Goal: Navigation & Orientation: Find specific page/section

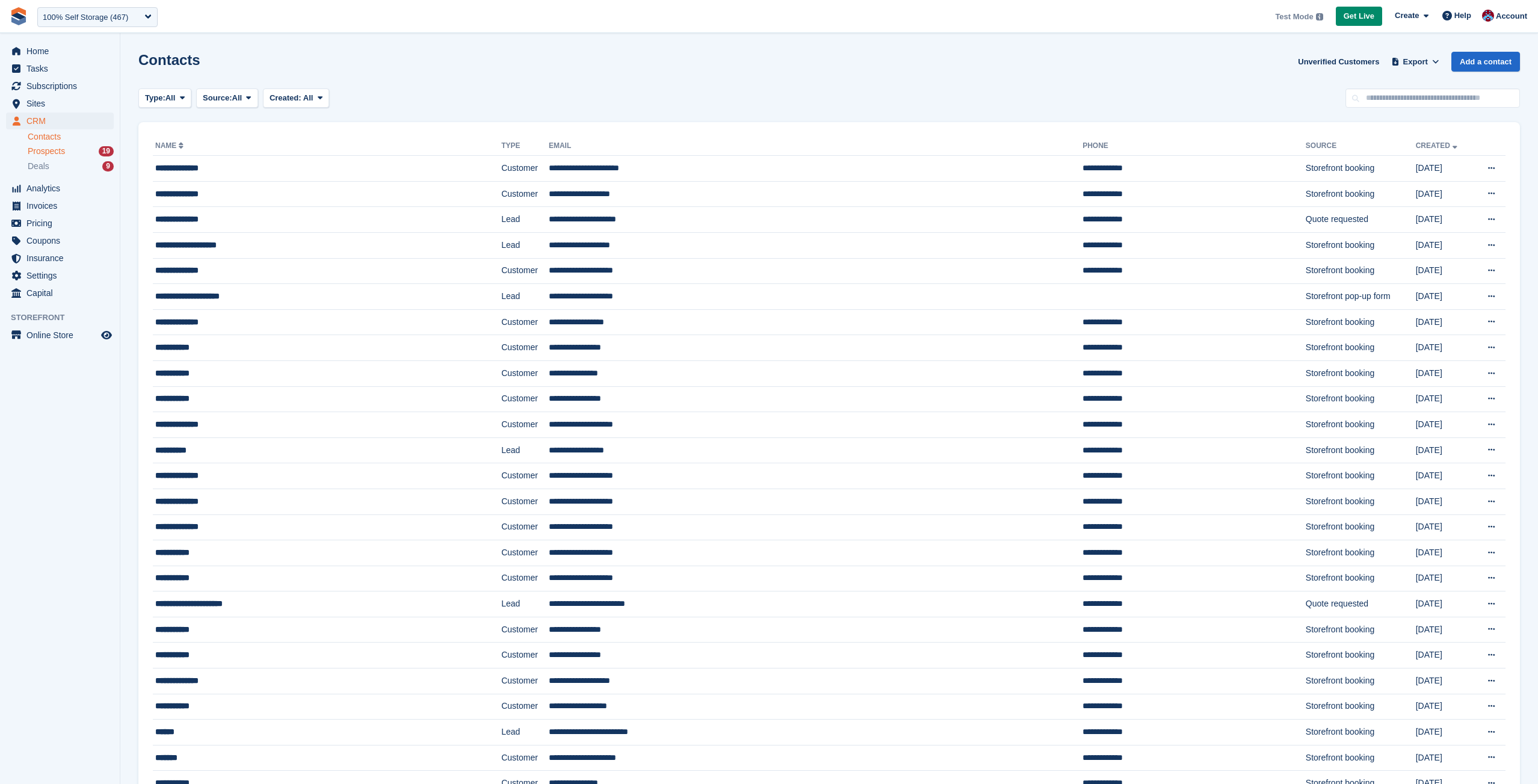
click at [62, 147] on span "Prospects" at bounding box center [46, 151] width 38 height 11
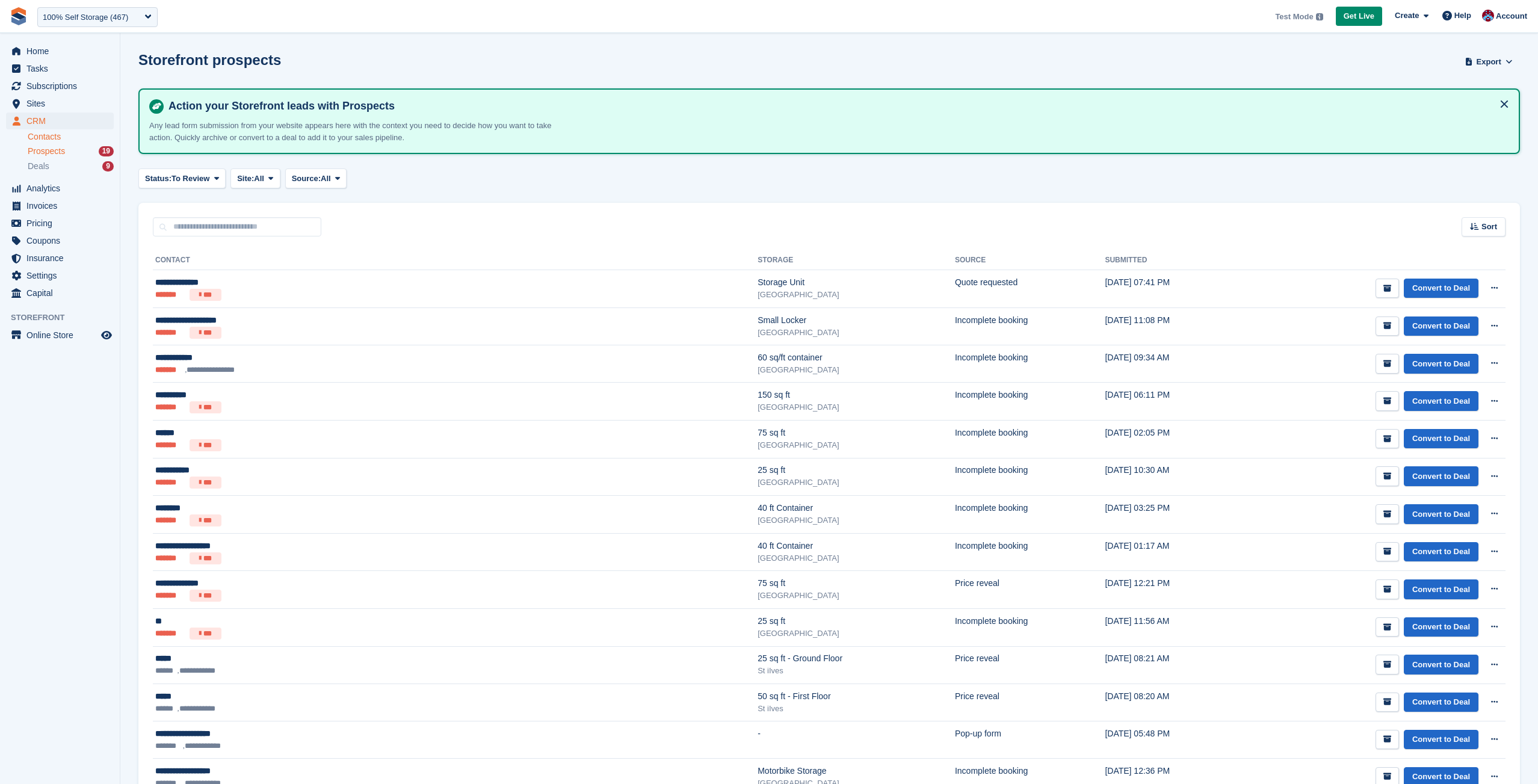
click at [68, 140] on link "Contacts" at bounding box center [70, 137] width 86 height 11
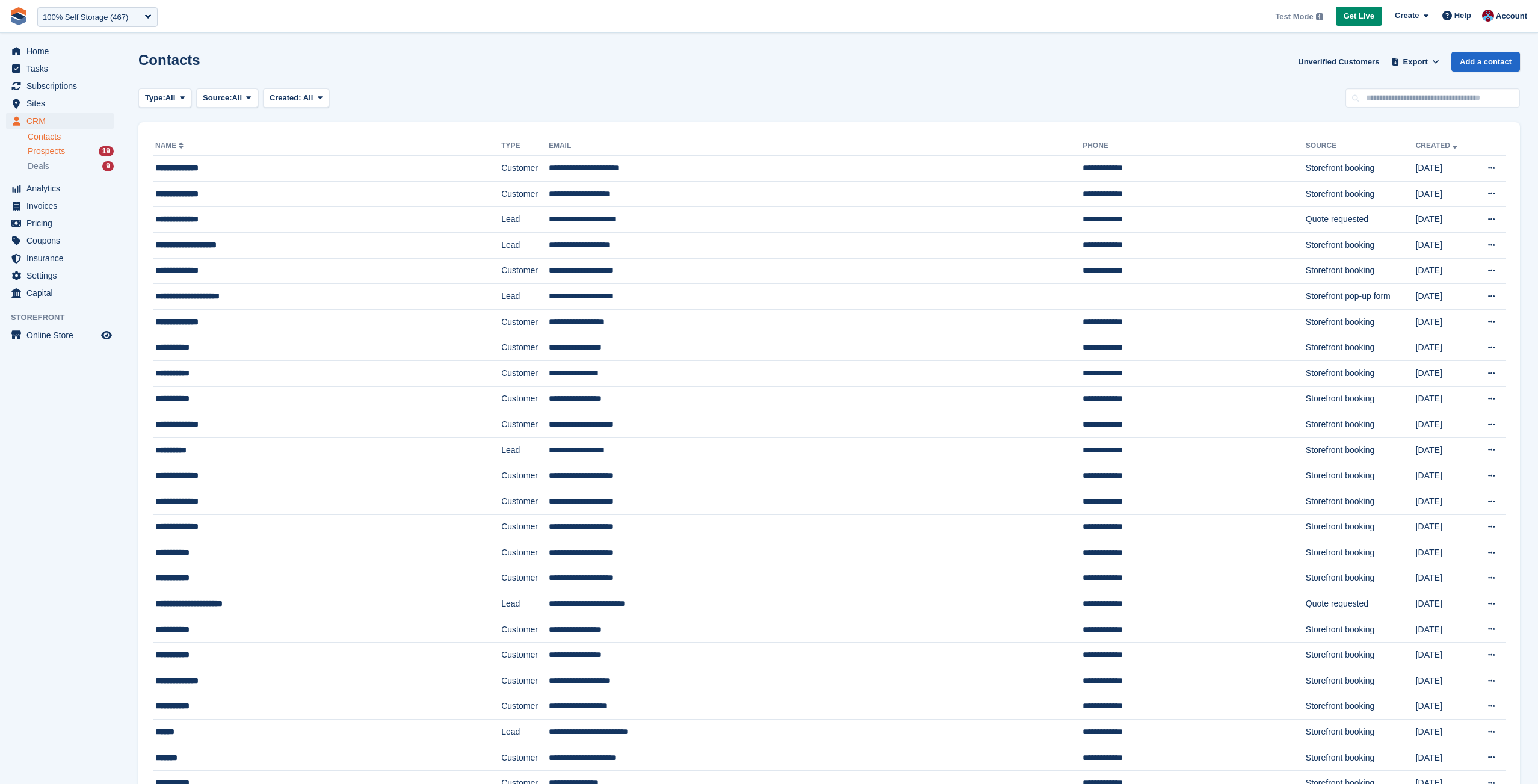
click at [56, 155] on span "Prospects" at bounding box center [46, 151] width 38 height 11
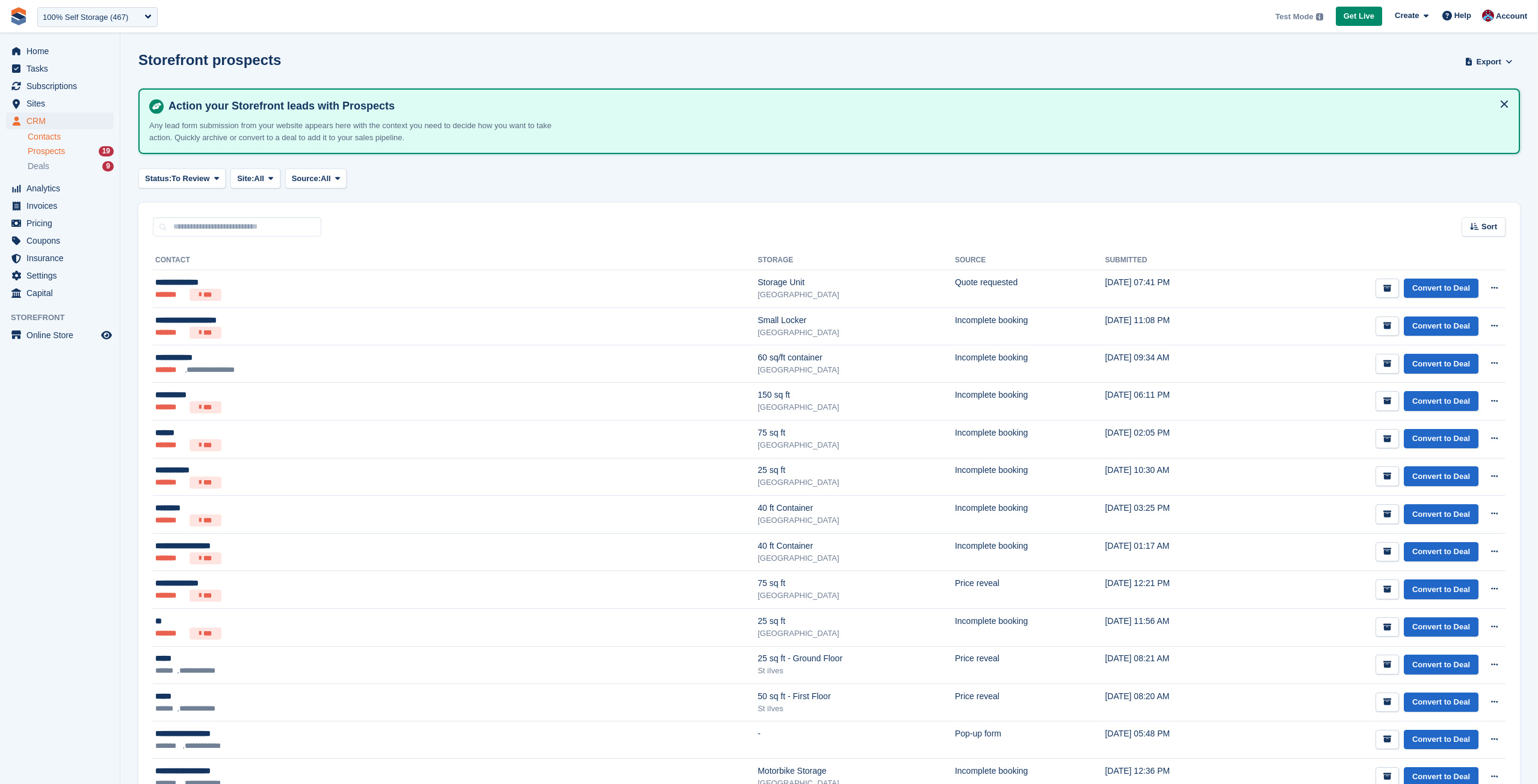
click at [58, 142] on link "Contacts" at bounding box center [70, 137] width 86 height 11
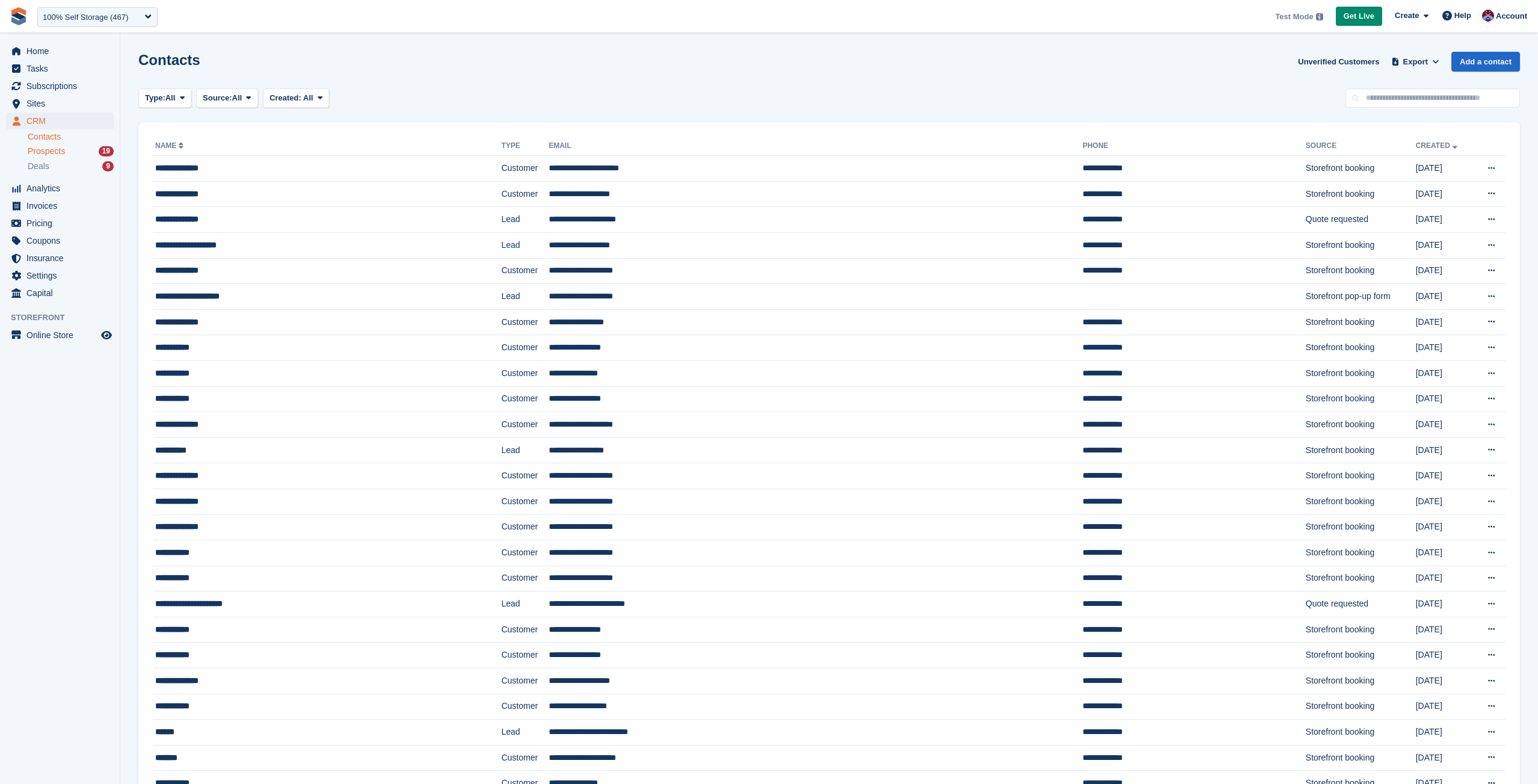
click at [42, 153] on span "Prospects" at bounding box center [46, 151] width 38 height 11
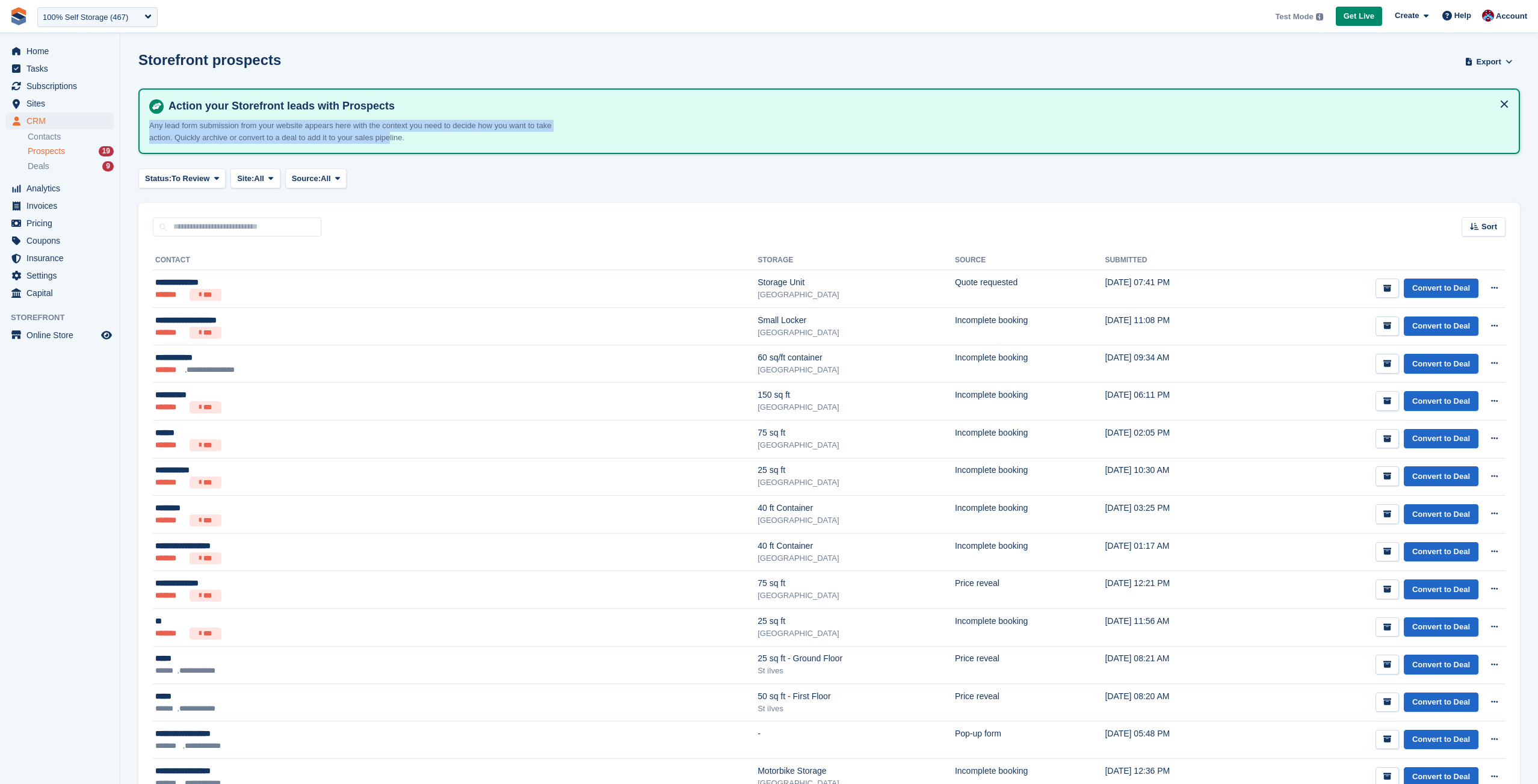
drag, startPoint x: 150, startPoint y: 126, endPoint x: 439, endPoint y: 140, distance: 289.3
click at [427, 141] on p "Any lead form submission from your website appears here with the context you ne…" at bounding box center [360, 131] width 421 height 23
click at [439, 140] on p "Any lead form submission from your website appears here with the context you ne…" at bounding box center [360, 131] width 421 height 23
drag, startPoint x: 457, startPoint y: 140, endPoint x: 328, endPoint y: 139, distance: 129.0
click at [328, 139] on p "Any lead form submission from your website appears here with the context you ne…" at bounding box center [360, 131] width 421 height 23
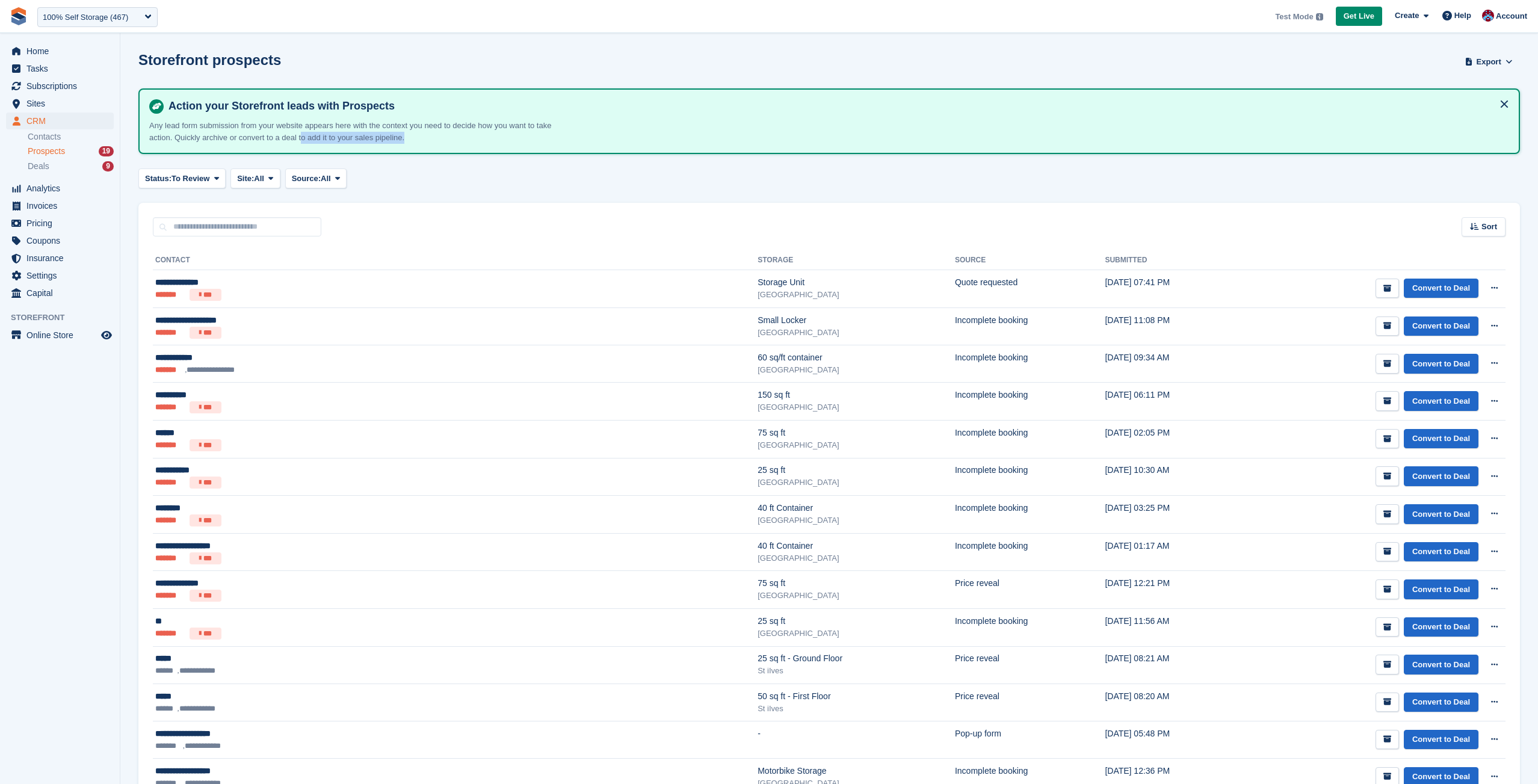
click at [337, 139] on p "Any lead form submission from your website appears here with the context you ne…" at bounding box center [360, 131] width 421 height 23
drag, startPoint x: 201, startPoint y: 140, endPoint x: 454, endPoint y: 144, distance: 253.0
click at [454, 144] on div "Action your Storefront leads with Prospects Any lead form submission from your …" at bounding box center [829, 122] width 1381 height 66
click at [454, 144] on div "Action your Storefront leads with Prospects Any lead form submission from your …" at bounding box center [829, 122] width 1381 height 66
drag, startPoint x: 454, startPoint y: 134, endPoint x: 211, endPoint y: 137, distance: 243.0
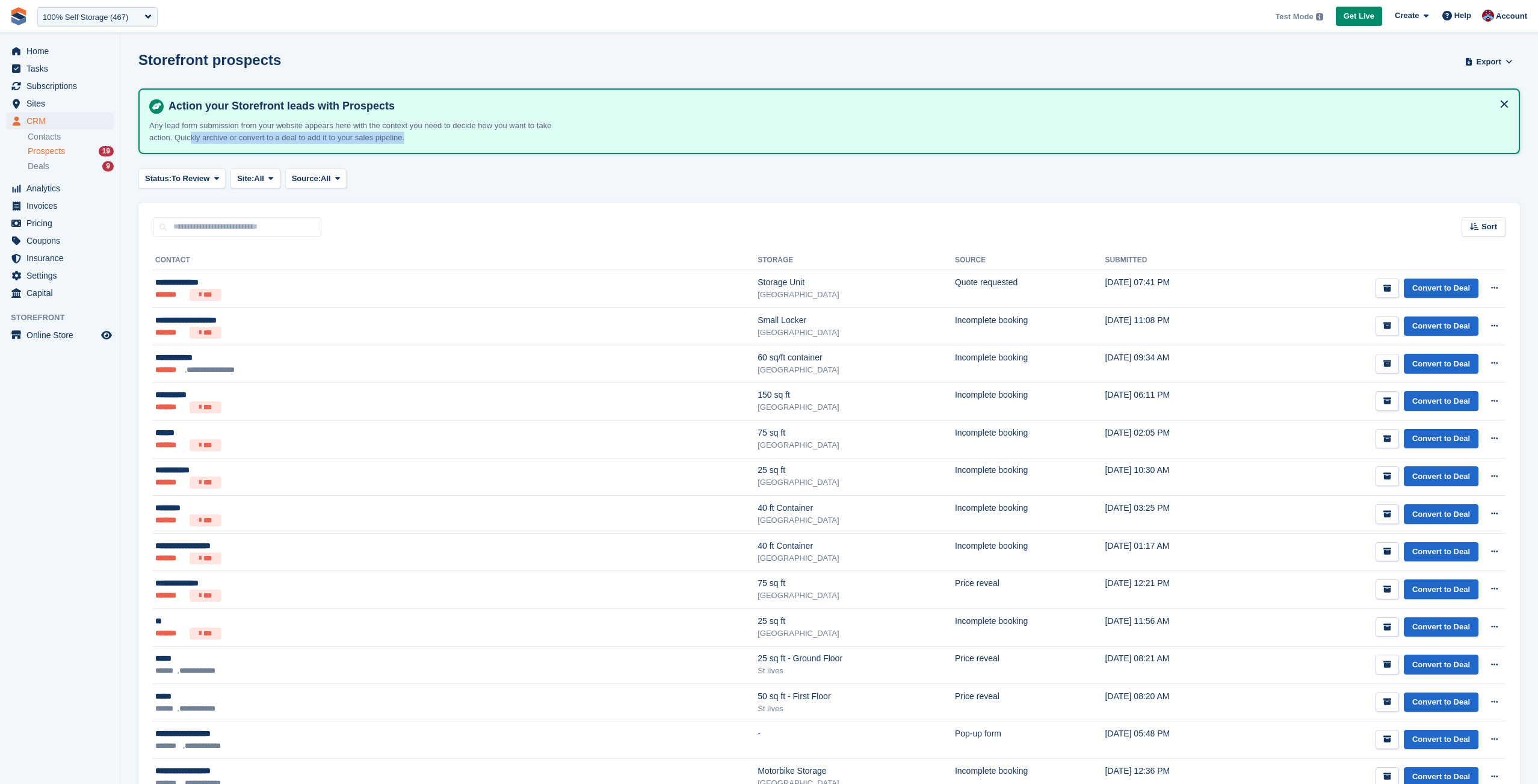
click at [211, 137] on p "Any lead form submission from your website appears here with the context you ne…" at bounding box center [360, 131] width 421 height 23
click at [205, 138] on p "Any lead form submission from your website appears here with the context you ne…" at bounding box center [360, 131] width 421 height 23
drag, startPoint x: 199, startPoint y: 134, endPoint x: 323, endPoint y: 142, distance: 124.3
click at [323, 142] on p "Any lead form submission from your website appears here with the context you ne…" at bounding box center [360, 131] width 421 height 23
click at [325, 141] on p "Any lead form submission from your website appears here with the context you ne…" at bounding box center [360, 131] width 421 height 23
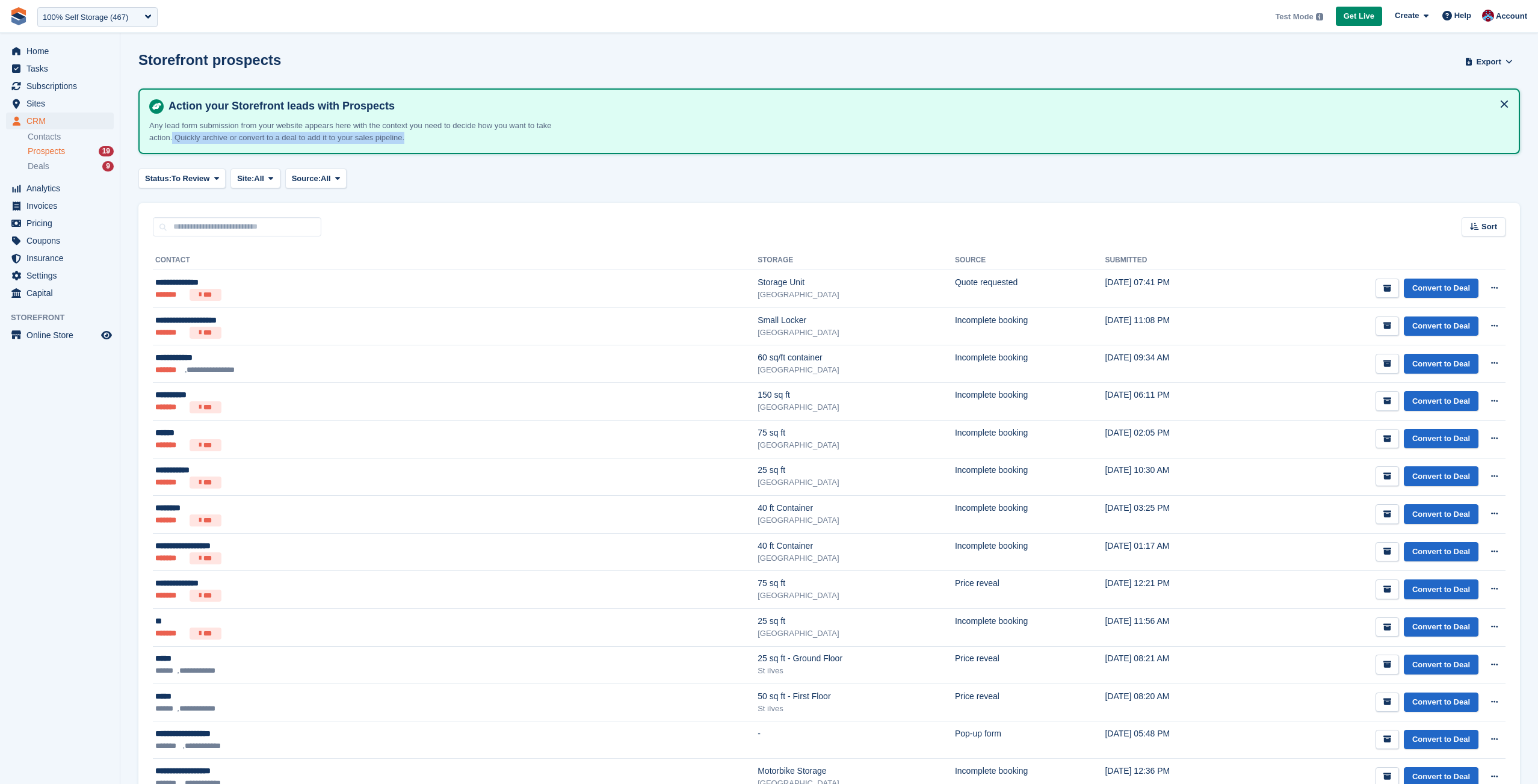
drag, startPoint x: 192, startPoint y: 138, endPoint x: 459, endPoint y: 149, distance: 267.2
click at [459, 149] on div "Action your Storefront leads with Prospects Any lead form submission from your …" at bounding box center [829, 122] width 1381 height 66
click at [454, 149] on div "Action your Storefront leads with Prospects Any lead form submission from your …" at bounding box center [829, 122] width 1381 height 66
drag, startPoint x: 446, startPoint y: 141, endPoint x: 196, endPoint y: 140, distance: 250.0
click at [196, 140] on p "Any lead form submission from your website appears here with the context you ne…" at bounding box center [360, 131] width 421 height 23
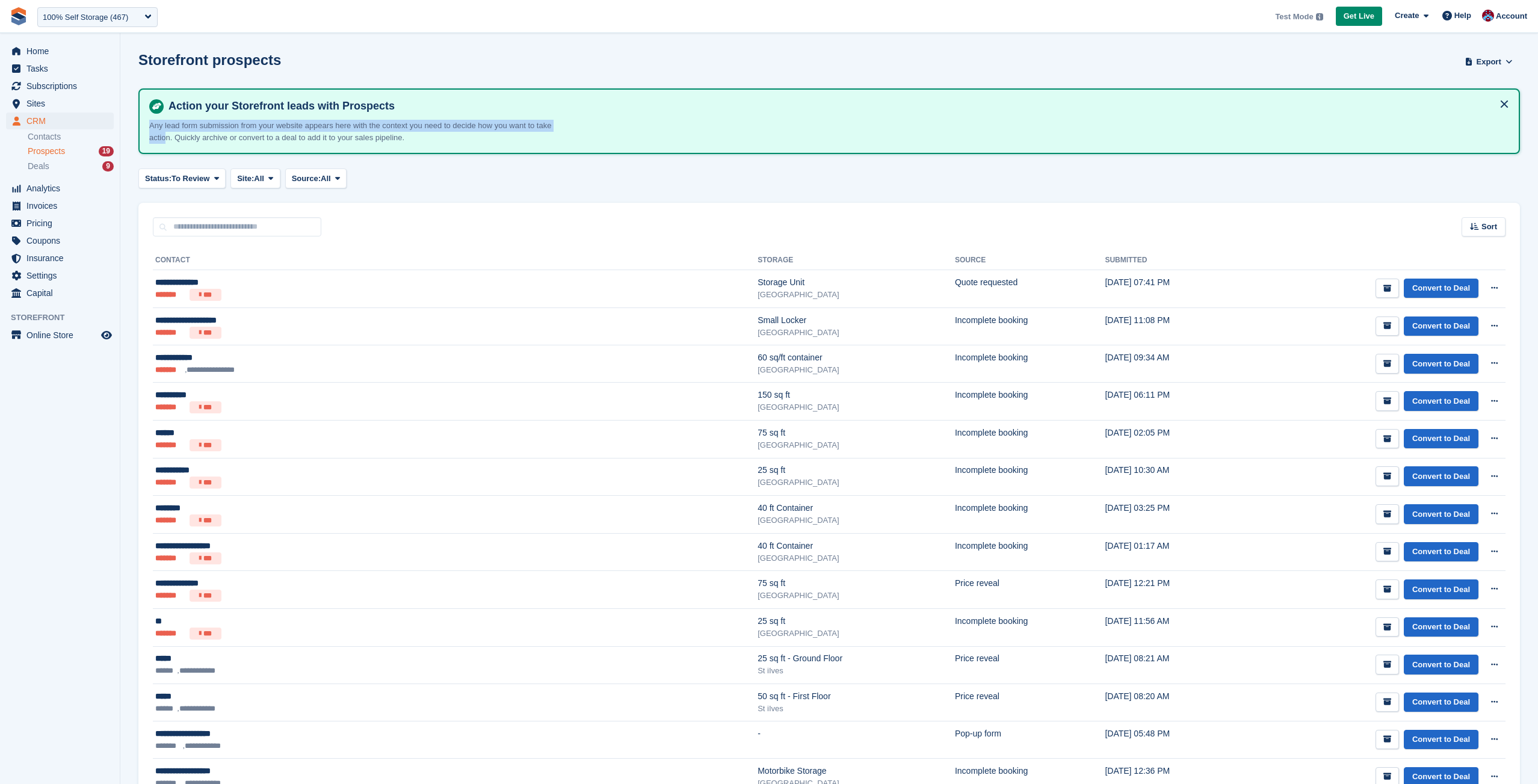
drag, startPoint x: 150, startPoint y: 127, endPoint x: 199, endPoint y: 133, distance: 49.4
click at [187, 134] on p "Any lead form submission from your website appears here with the context you ne…" at bounding box center [360, 131] width 421 height 23
click at [473, 175] on div "Status: To Review All Archived To Review Site: All All [GEOGRAPHIC_DATA] [GEOGR…" at bounding box center [829, 179] width 1381 height 20
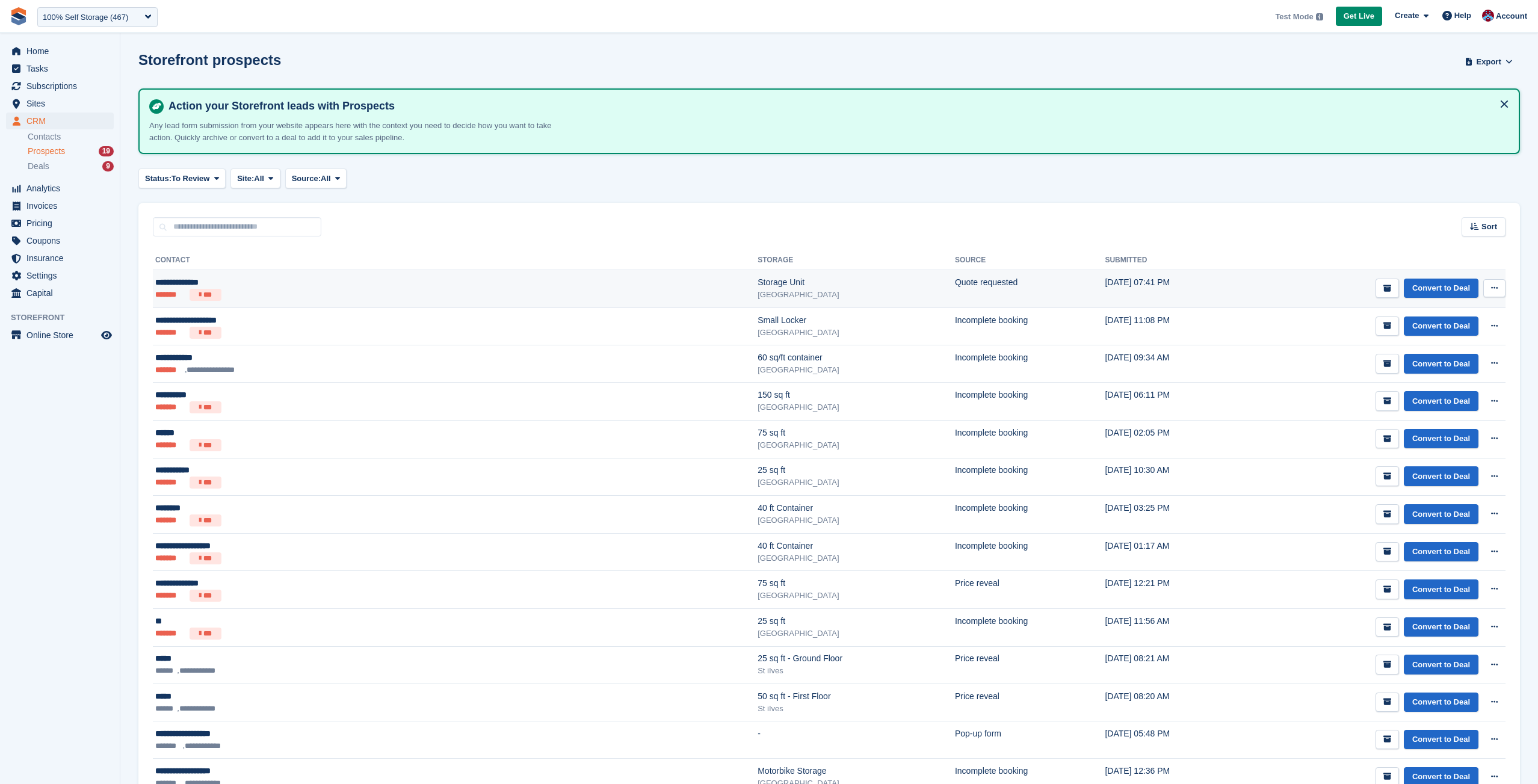
click at [211, 293] on li "***" at bounding box center [205, 295] width 32 height 12
click at [213, 295] on li "***" at bounding box center [205, 295] width 32 height 12
